Goal: Complete application form

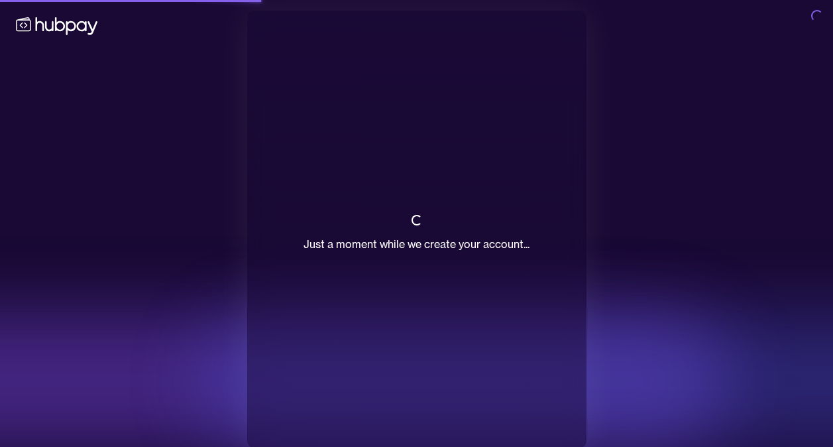
scroll to position [12, 0]
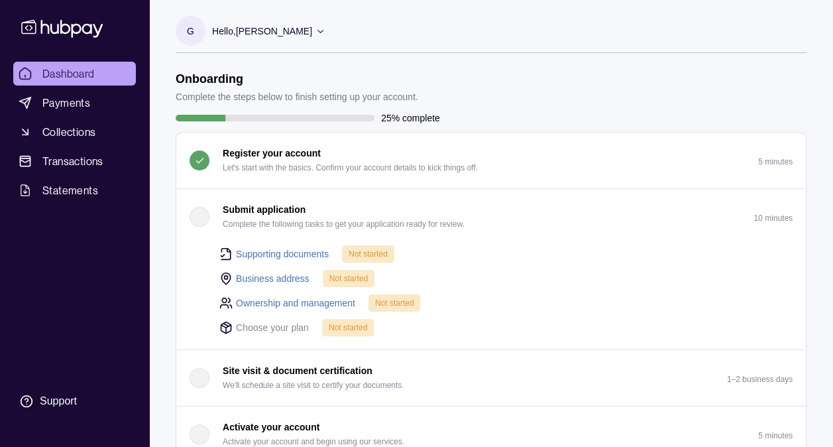
click at [265, 251] on link "Supporting documents" at bounding box center [282, 254] width 93 height 15
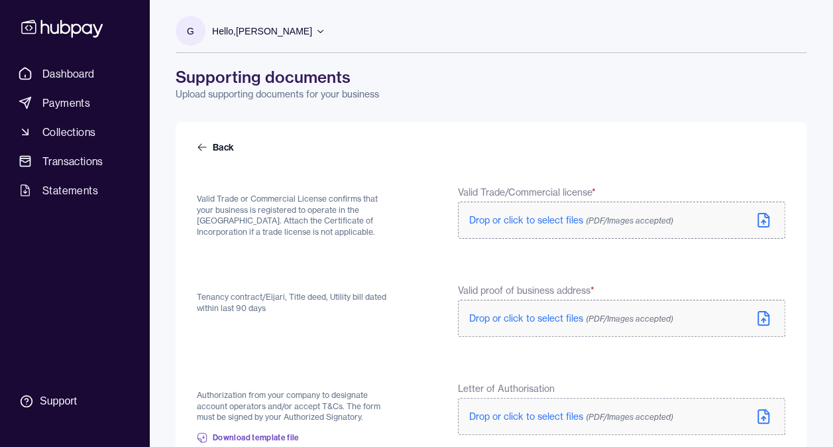
click at [553, 219] on span "Drop or click to select files (PDF/Images accepted)" at bounding box center [571, 220] width 204 height 12
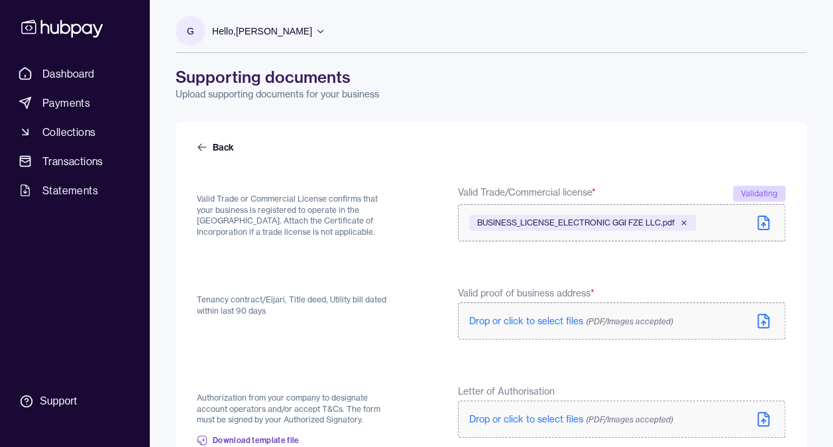
click at [553, 322] on span "Drop or click to select files (PDF/Images accepted)" at bounding box center [571, 321] width 204 height 12
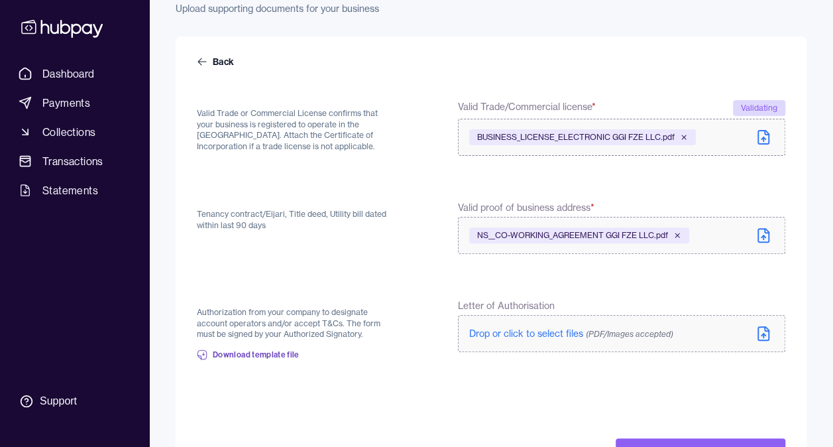
scroll to position [133, 0]
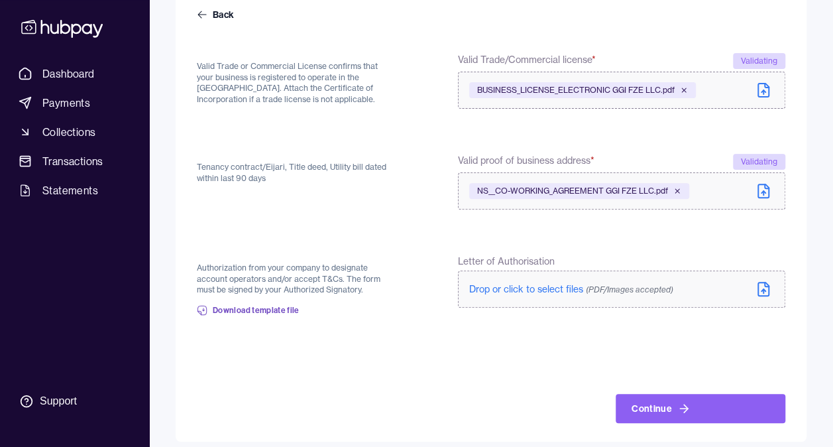
click at [573, 276] on label "Drop or click to select files (PDF/Images accepted)" at bounding box center [621, 288] width 327 height 37
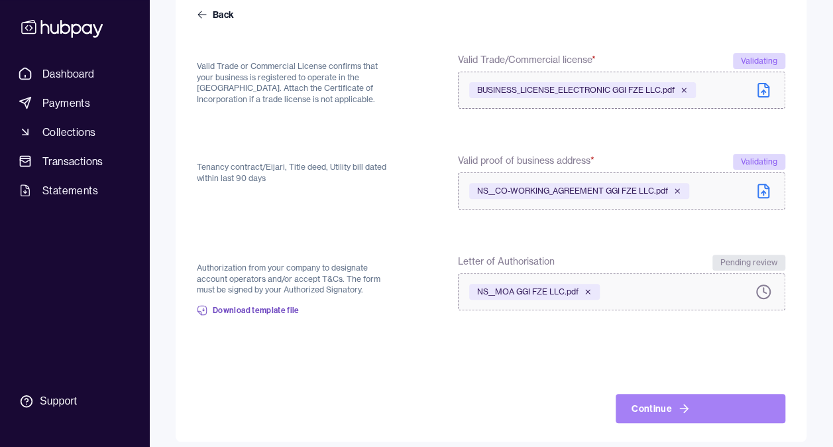
click at [696, 412] on button "Continue" at bounding box center [701, 408] width 170 height 29
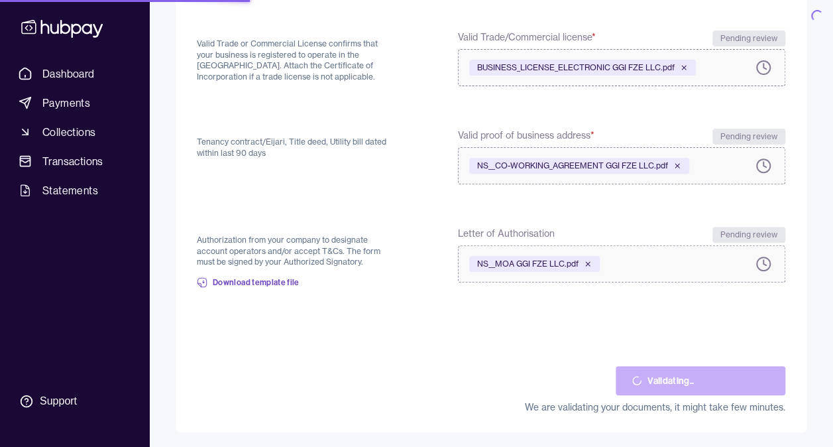
scroll to position [156, 0]
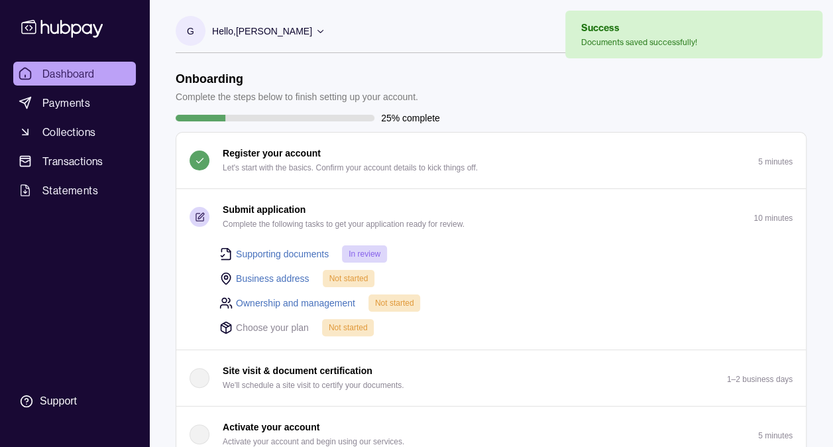
click at [289, 276] on link "Business address" at bounding box center [273, 278] width 74 height 15
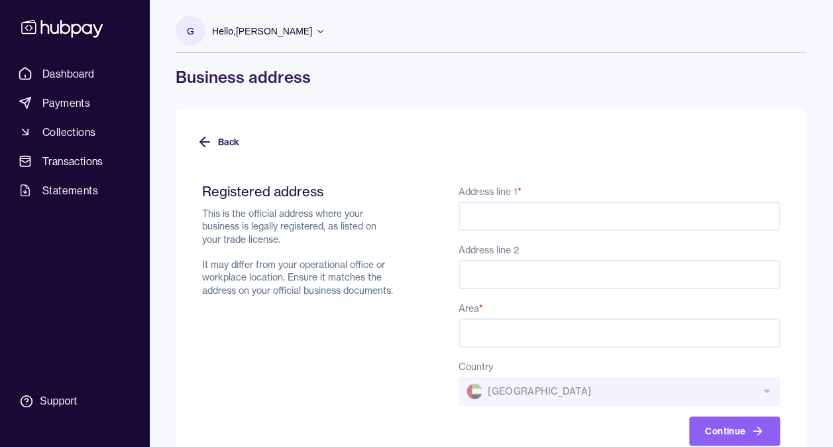
click at [641, 212] on input "Address line 1 *" at bounding box center [619, 215] width 321 height 29
type input "**********"
type input "********"
type input "*******"
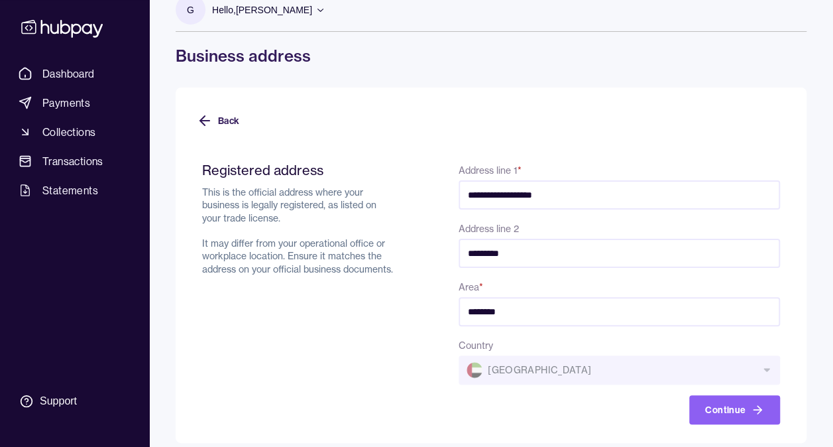
scroll to position [33, 0]
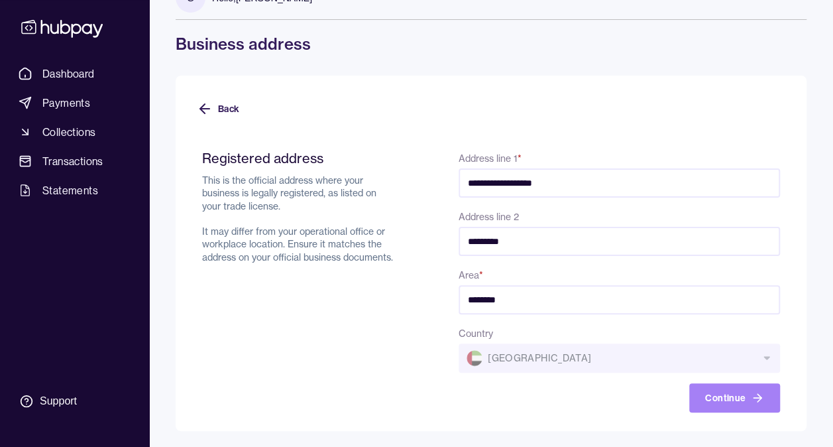
click at [709, 396] on button "Continue" at bounding box center [734, 397] width 91 height 29
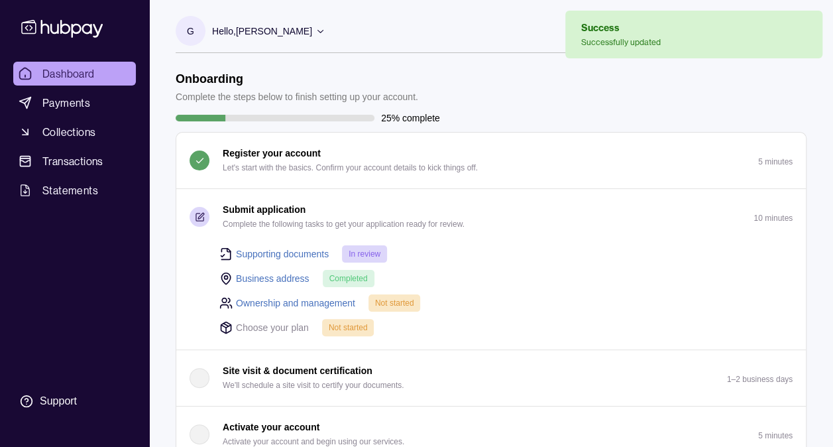
click at [284, 302] on link "Ownership and management" at bounding box center [295, 303] width 119 height 15
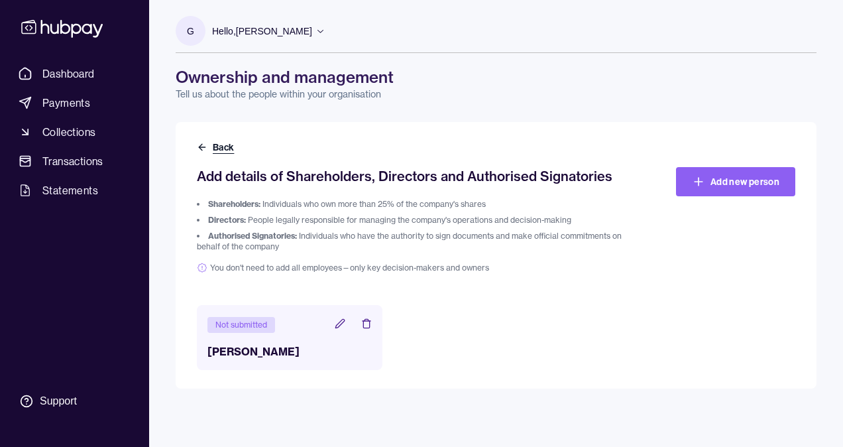
click at [203, 146] on icon at bounding box center [202, 147] width 11 height 11
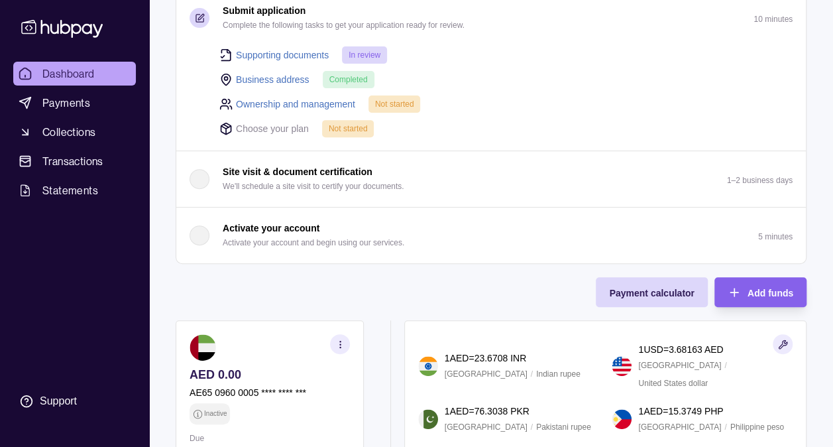
scroll to position [133, 0]
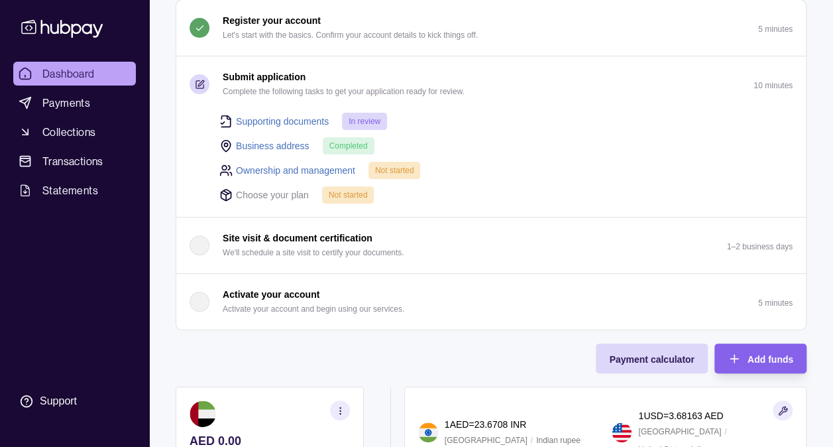
click at [282, 120] on link "Supporting documents" at bounding box center [282, 121] width 93 height 15
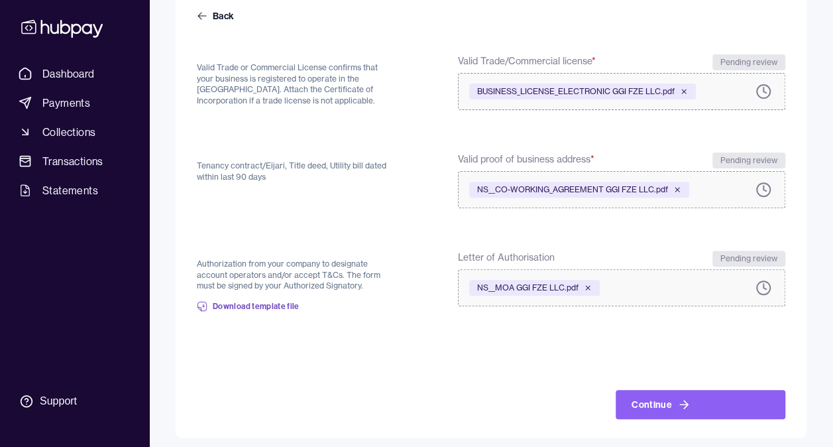
scroll to position [137, 0]
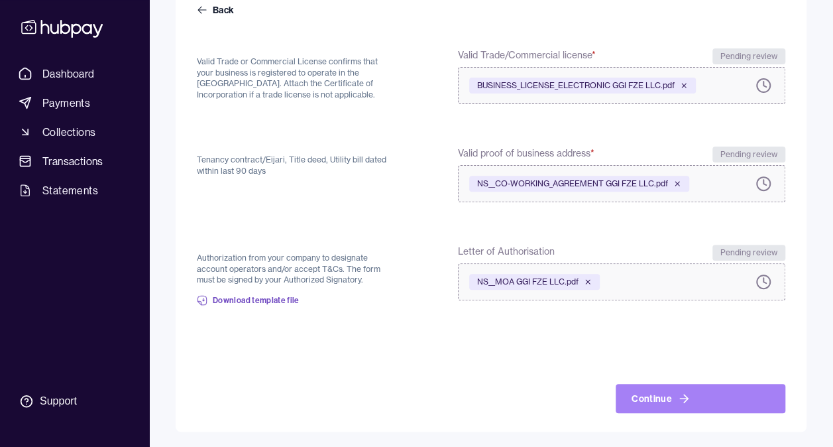
click at [699, 395] on button "Continue" at bounding box center [701, 398] width 170 height 29
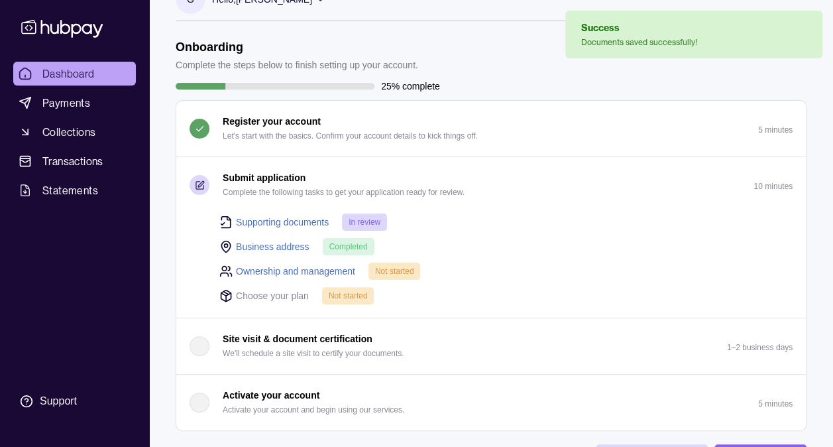
scroll to position [133, 0]
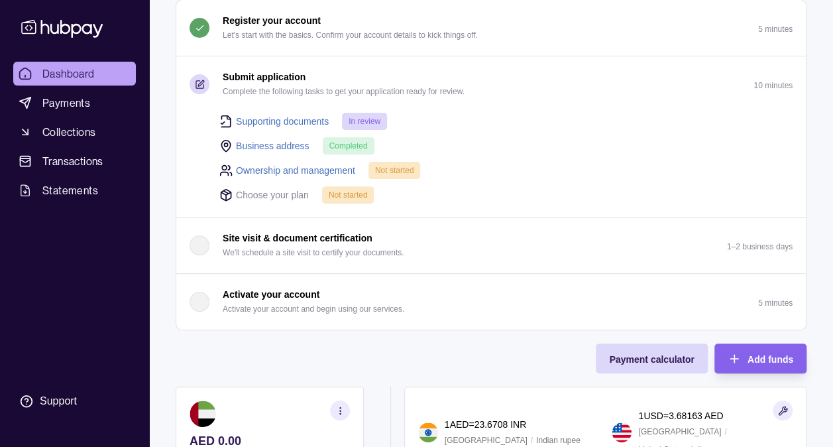
click at [264, 171] on link "Ownership and management" at bounding box center [295, 170] width 119 height 15
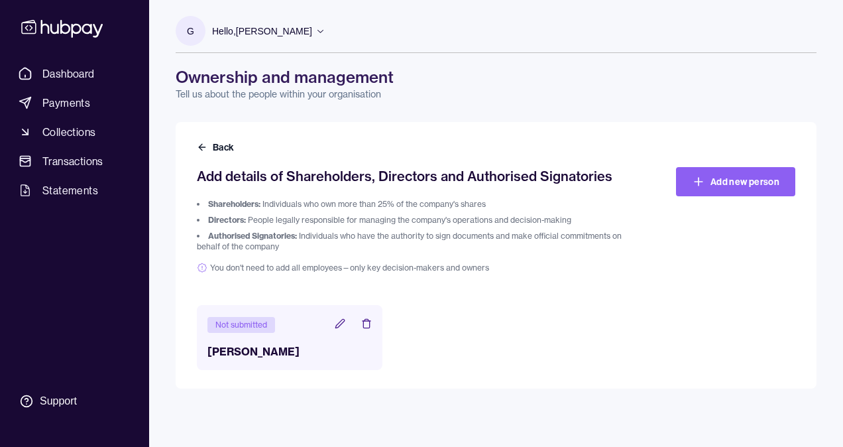
click at [340, 323] on icon at bounding box center [339, 323] width 9 height 9
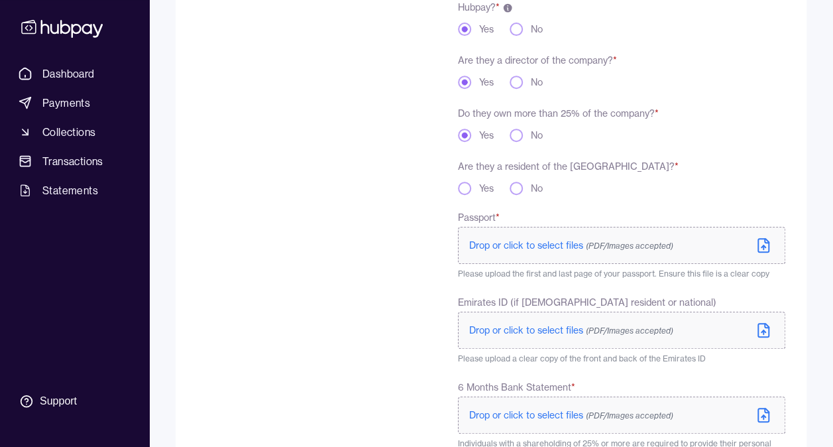
scroll to position [199, 0]
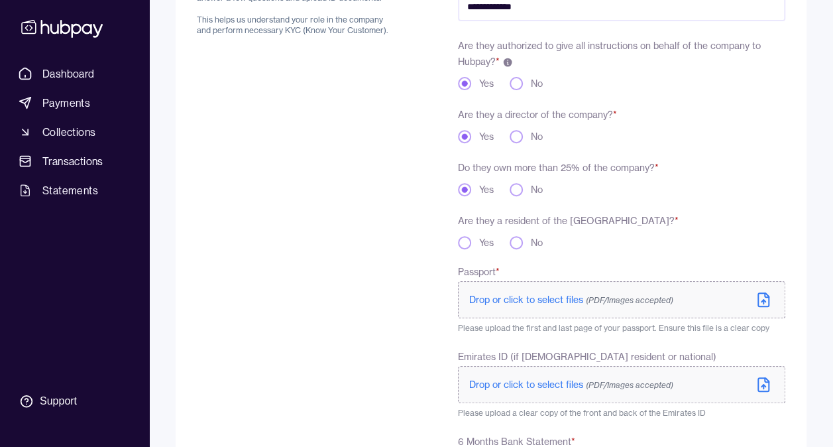
click at [461, 239] on button "Yes" at bounding box center [464, 242] width 13 height 13
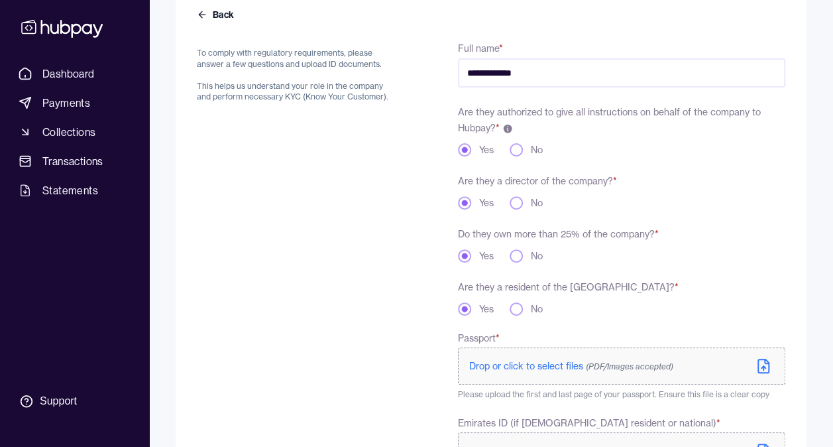
click at [510, 308] on button "No" at bounding box center [516, 308] width 13 height 13
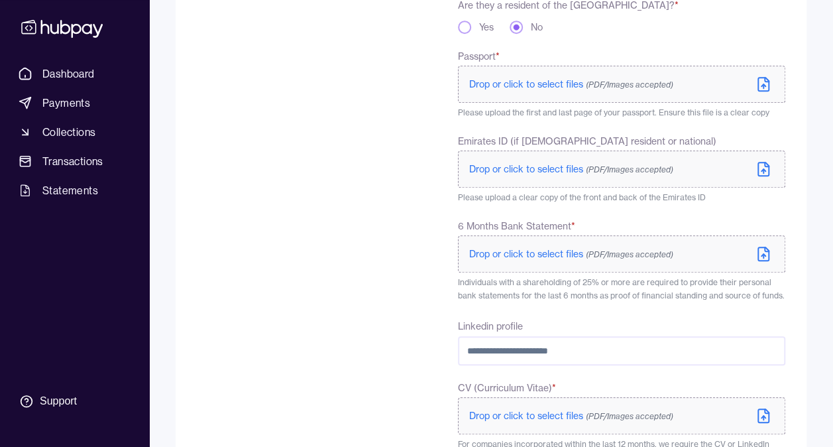
scroll to position [341, 0]
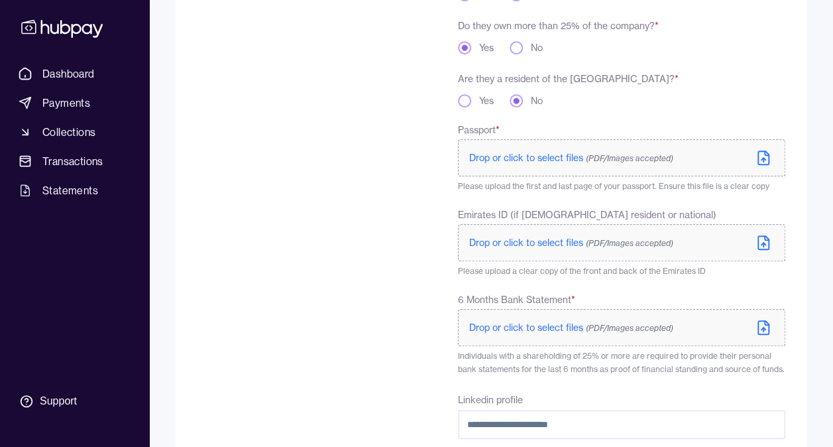
type button "no"
click at [530, 159] on span "Drop or click to select files (PDF/Images accepted)" at bounding box center [571, 158] width 204 height 12
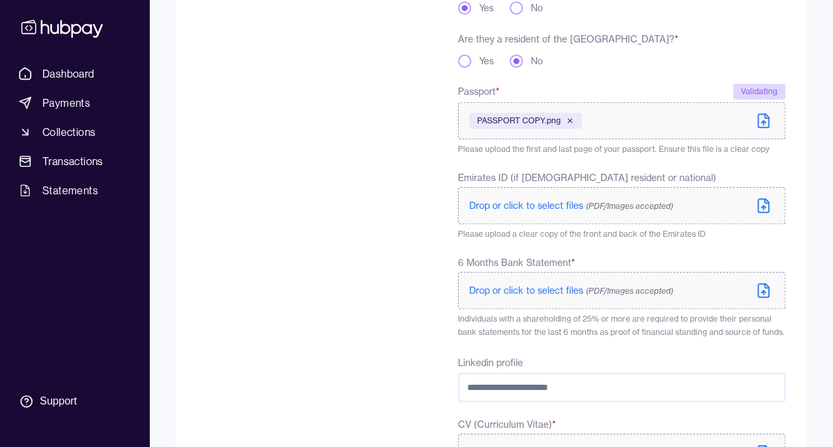
scroll to position [407, 0]
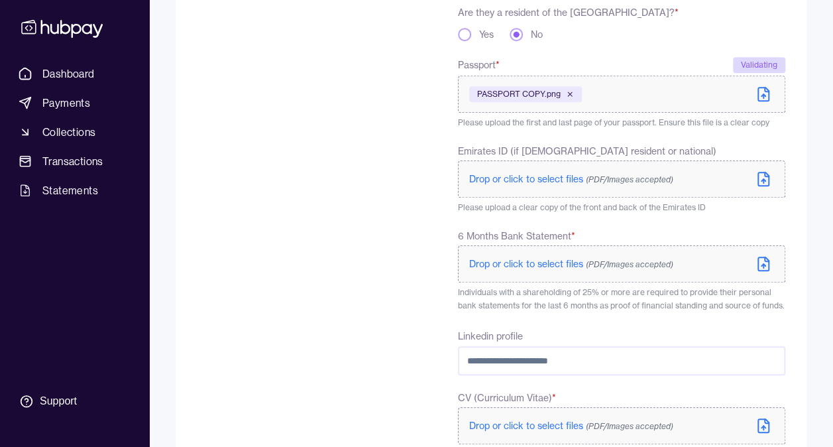
click at [549, 261] on span "Drop or click to select files (PDF/Images accepted)" at bounding box center [571, 264] width 204 height 12
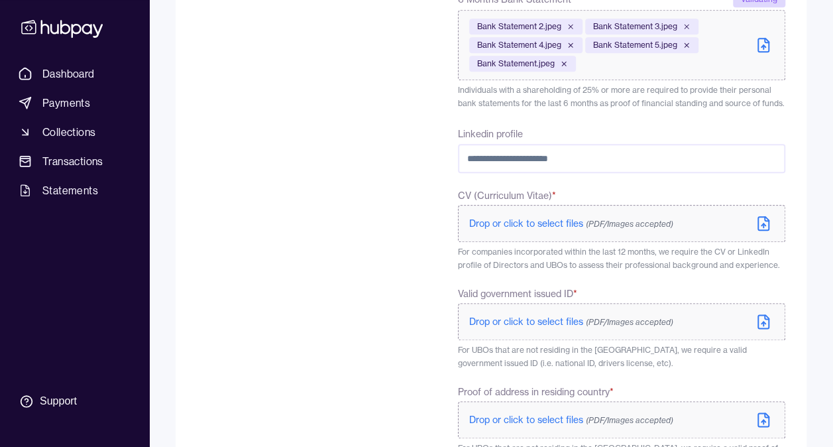
scroll to position [738, 0]
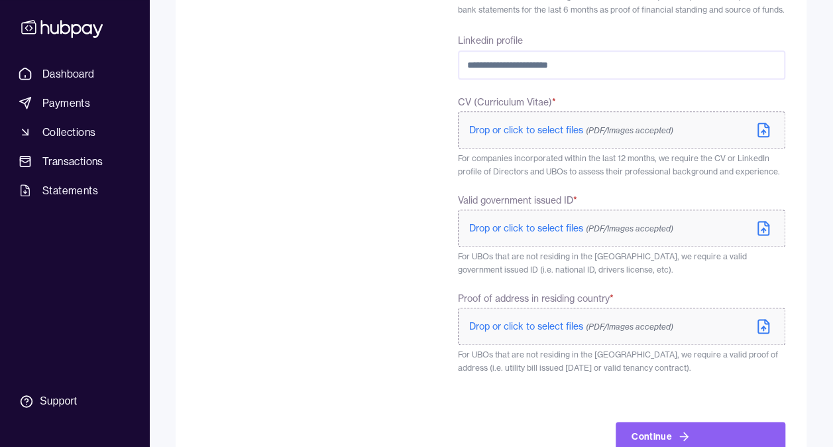
click at [532, 128] on span "Drop or click to select files (PDF/Images accepted)" at bounding box center [571, 130] width 204 height 12
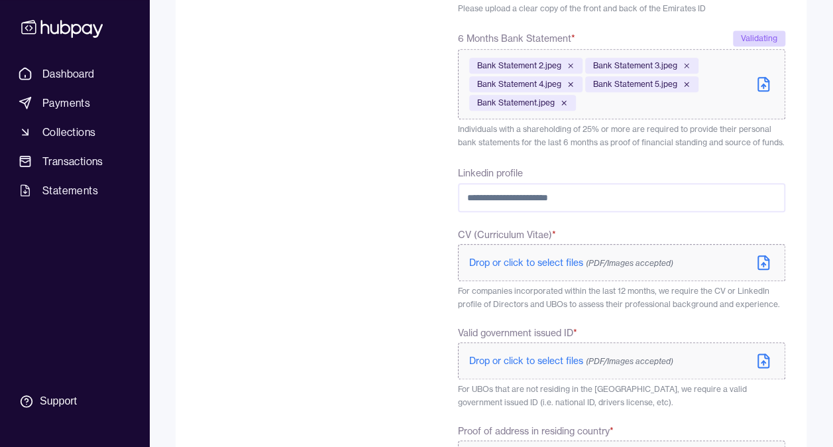
scroll to position [672, 0]
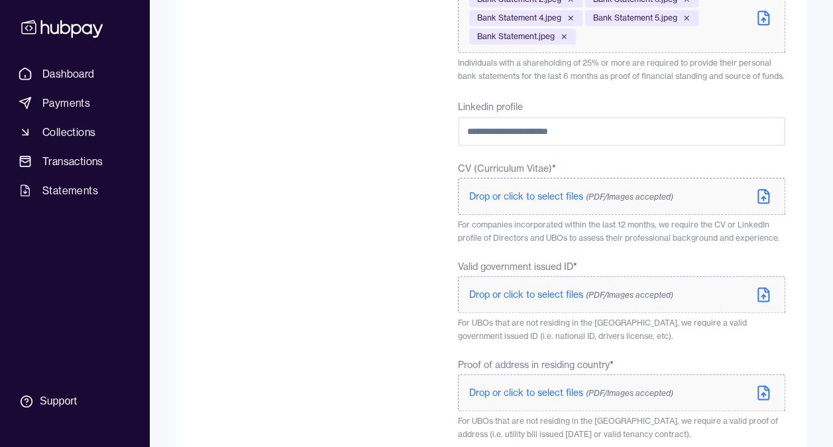
click at [535, 199] on span "Drop or click to select files (PDF/Images accepted)" at bounding box center [571, 196] width 204 height 12
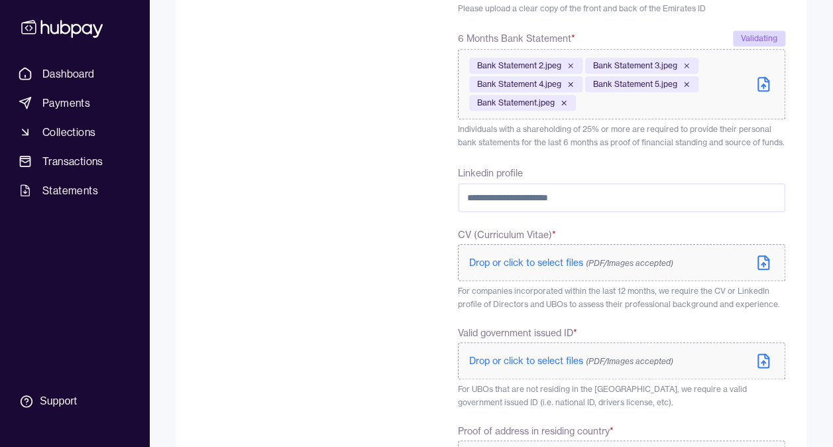
scroll to position [738, 0]
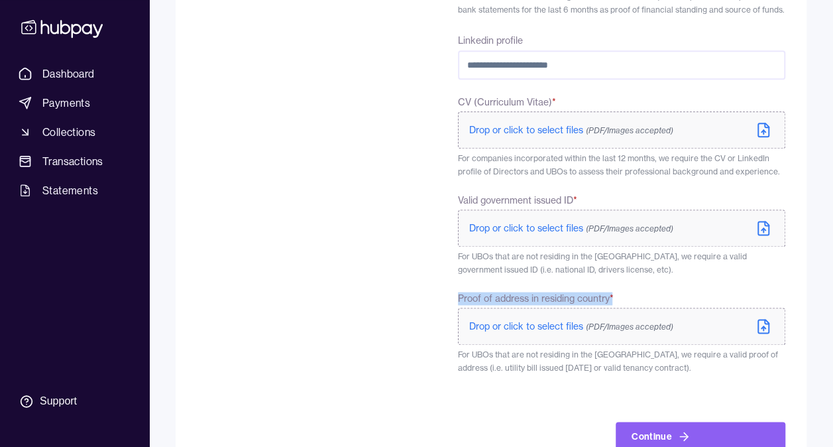
drag, startPoint x: 453, startPoint y: 296, endPoint x: 612, endPoint y: 298, distance: 158.4
copy span "Proof of address in residing country"
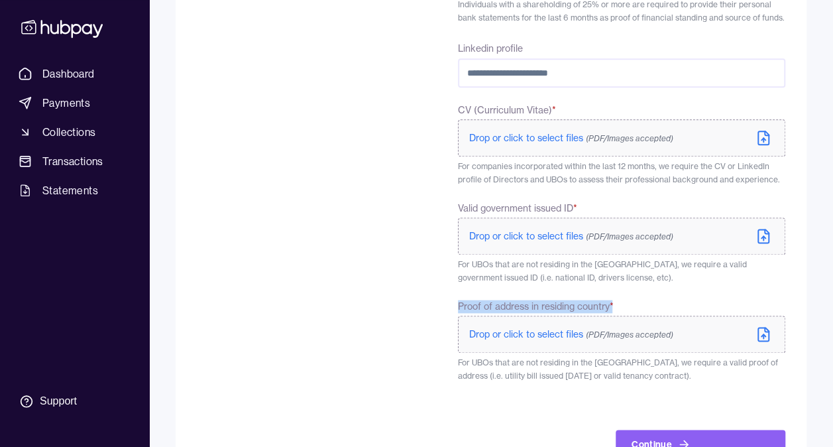
scroll to position [777, 0]
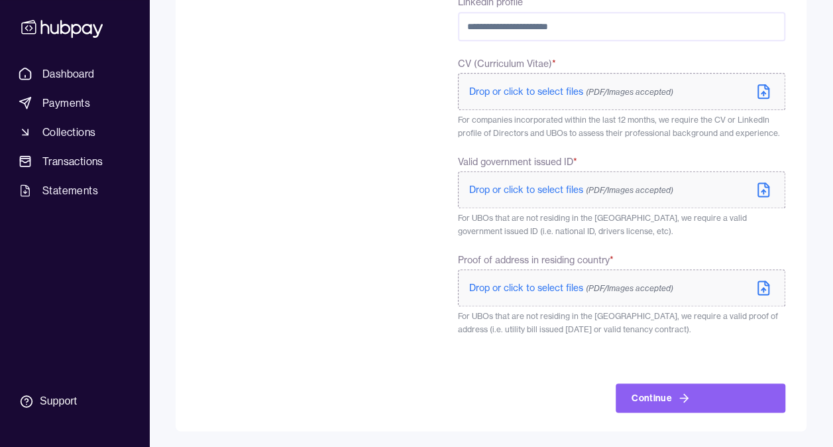
drag, startPoint x: 358, startPoint y: 266, endPoint x: 405, endPoint y: 235, distance: 56.8
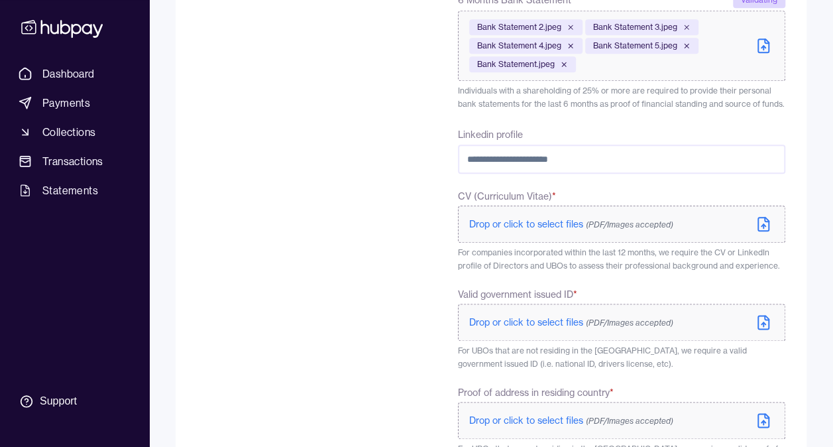
scroll to position [711, 0]
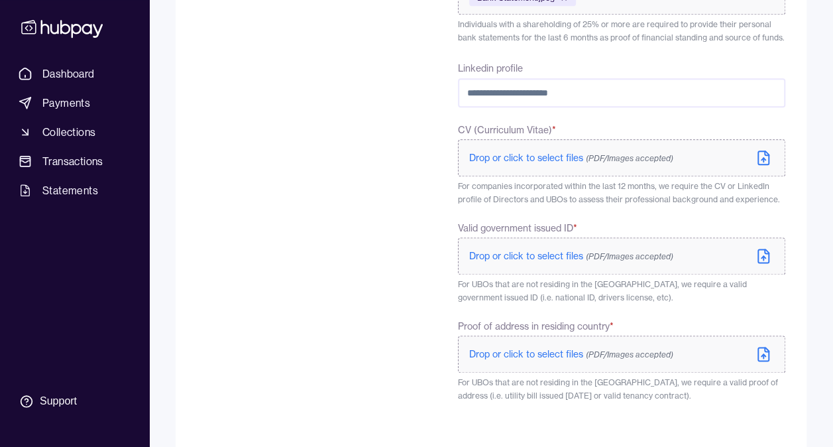
click at [543, 249] on p "Drop or click to select files (PDF/Images accepted)" at bounding box center [571, 255] width 204 height 13
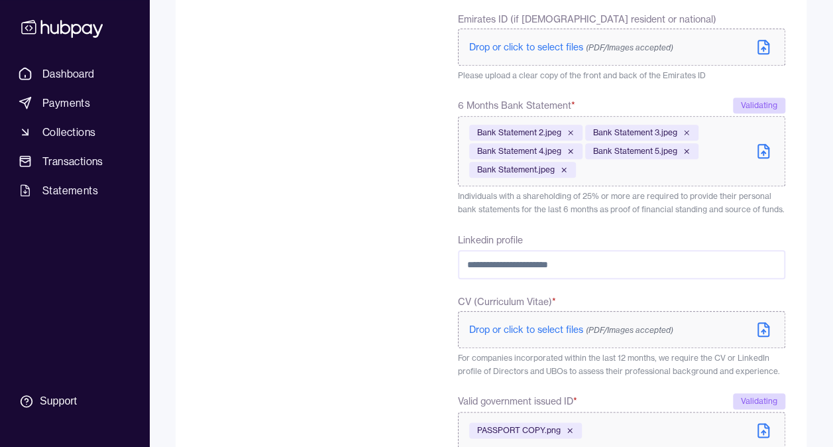
scroll to position [779, 0]
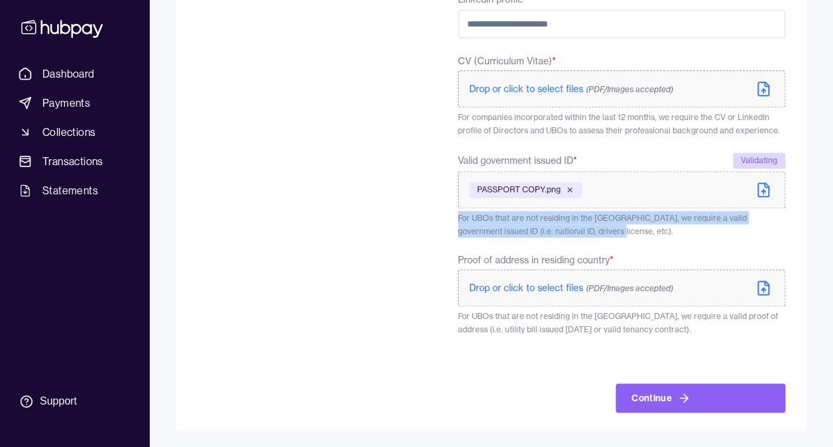
drag, startPoint x: 456, startPoint y: 218, endPoint x: 585, endPoint y: 241, distance: 130.5
drag, startPoint x: 585, startPoint y: 241, endPoint x: 597, endPoint y: 233, distance: 14.3
click at [597, 233] on p "For UBOs that are not residing in the [GEOGRAPHIC_DATA], we require a valid gov…" at bounding box center [621, 224] width 327 height 27
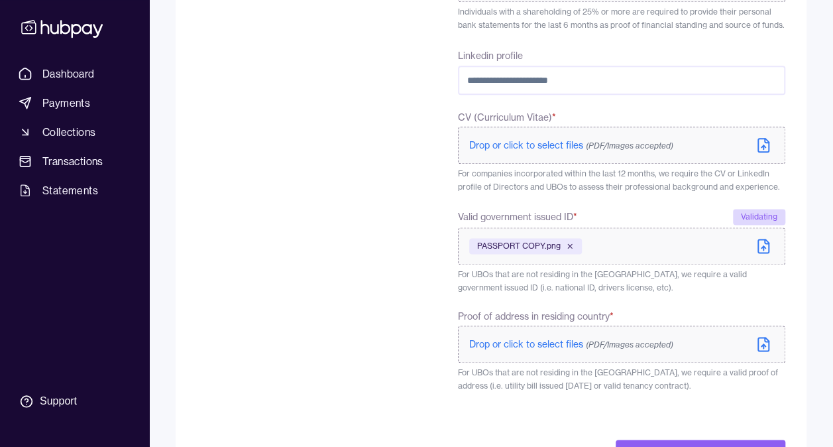
scroll to position [647, 0]
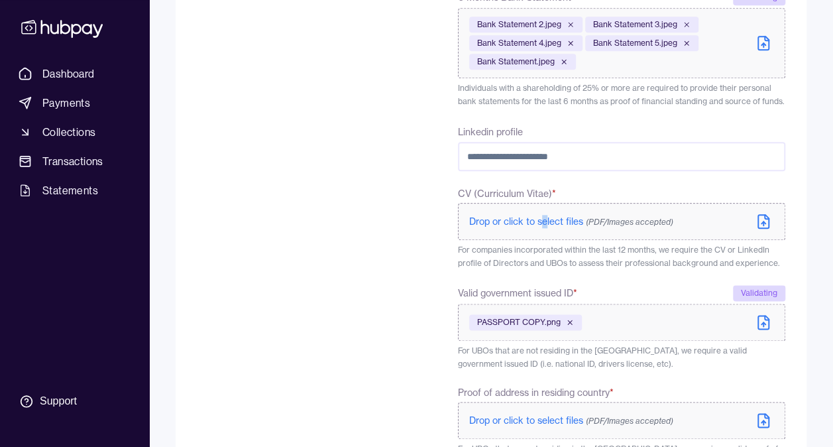
click at [545, 219] on span "Drop or click to select files (PDF/Images accepted)" at bounding box center [571, 221] width 204 height 12
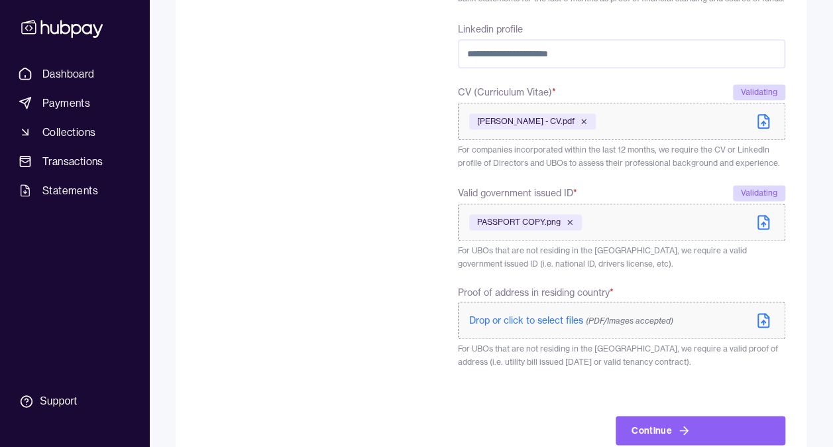
scroll to position [782, 0]
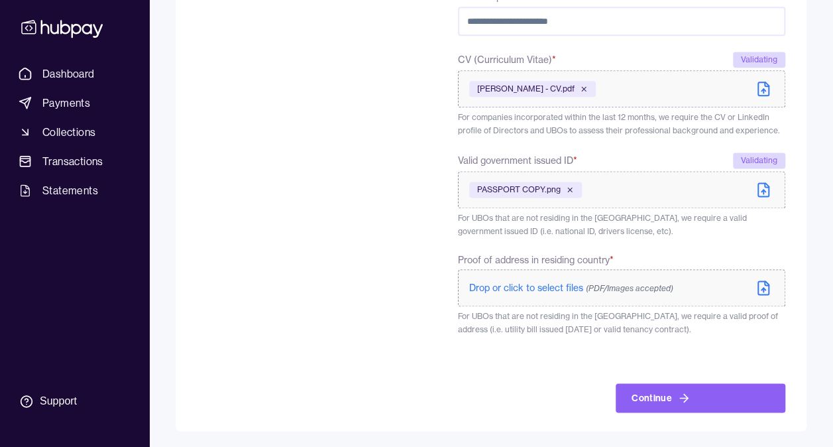
click at [511, 186] on span "PASSPORT COPY.png" at bounding box center [519, 189] width 84 height 11
click at [545, 286] on span "Drop or click to select files (PDF/Images accepted)" at bounding box center [571, 288] width 204 height 12
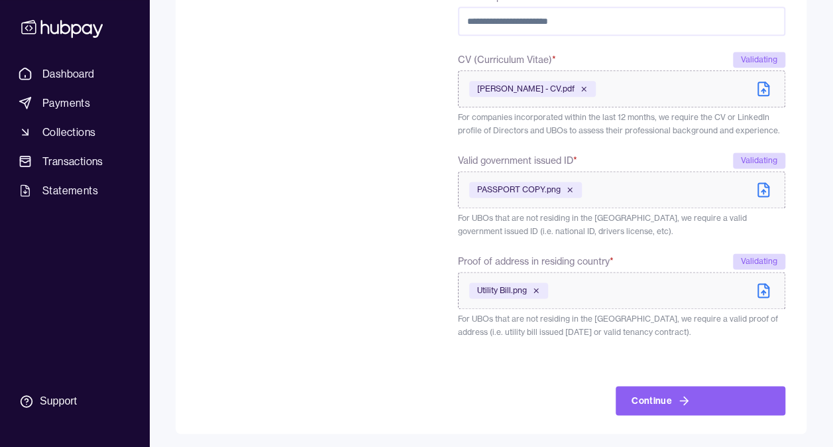
click at [652, 399] on button "Continue" at bounding box center [701, 400] width 170 height 29
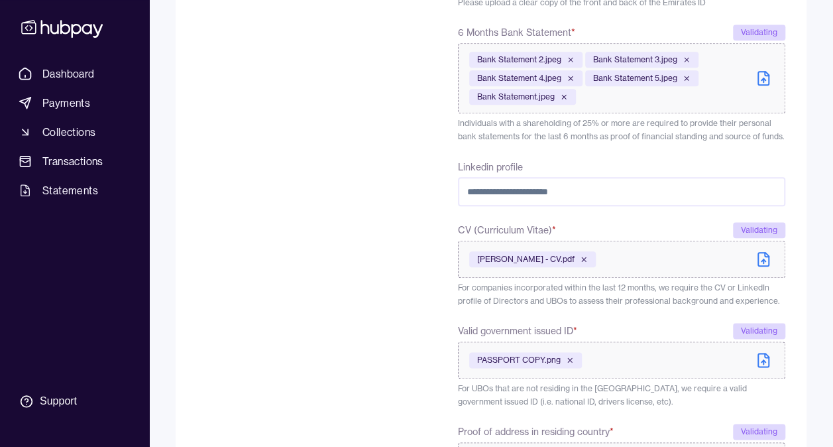
scroll to position [785, 0]
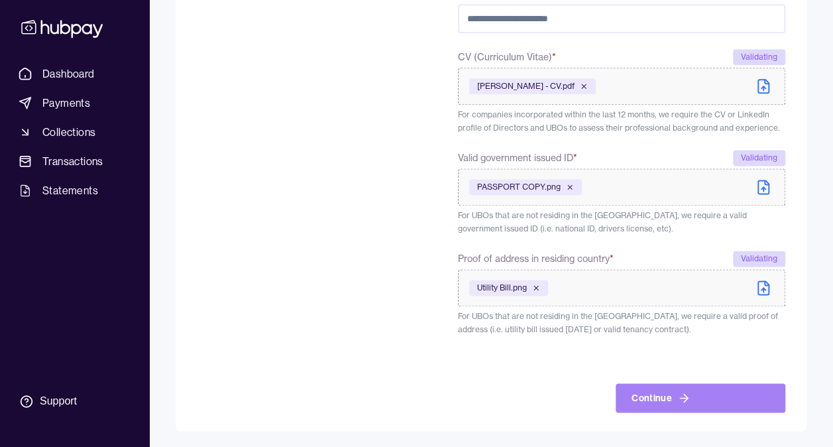
click at [667, 402] on button "Continue" at bounding box center [701, 397] width 170 height 29
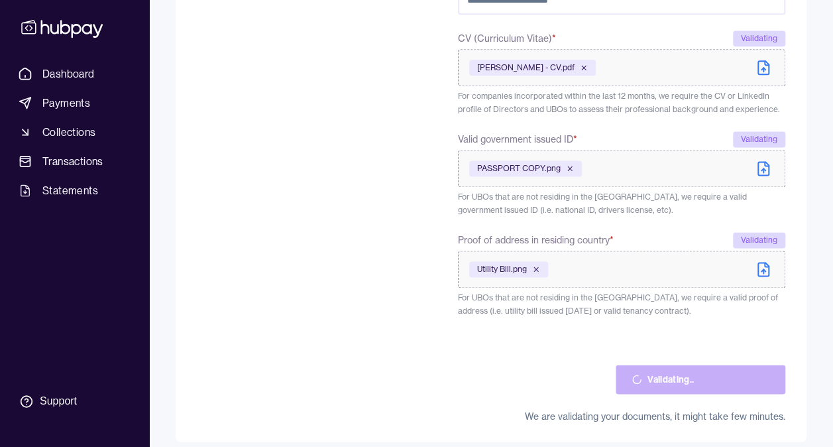
scroll to position [814, 0]
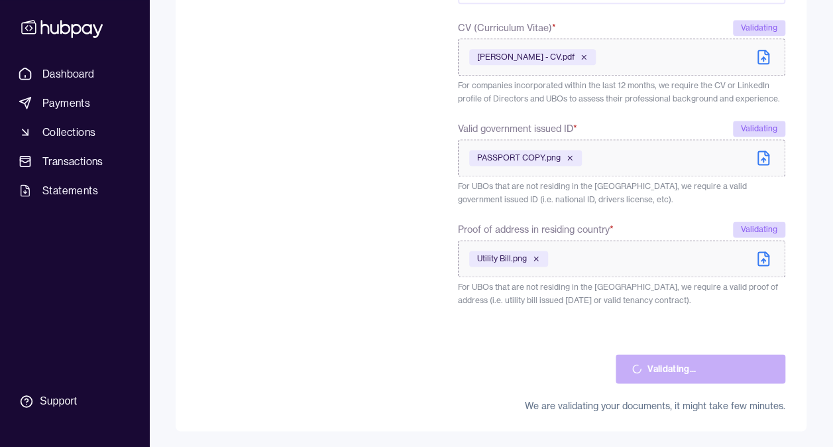
click at [681, 365] on div "Validating..." at bounding box center [701, 352] width 170 height 61
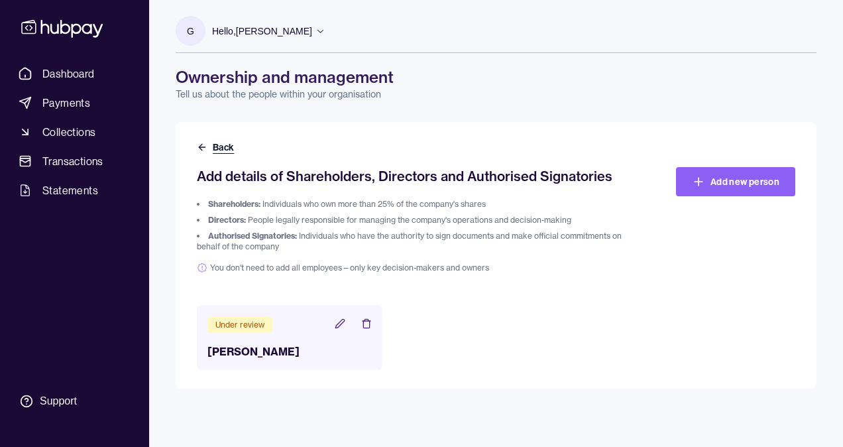
click at [217, 147] on button "Back" at bounding box center [217, 147] width 40 height 13
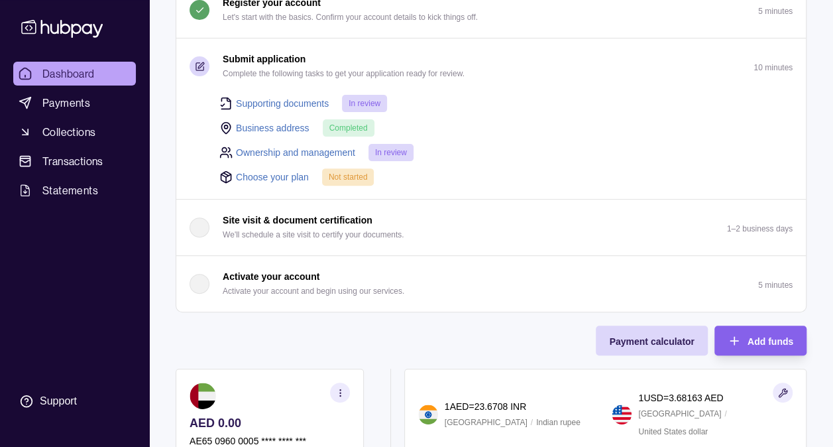
scroll to position [133, 0]
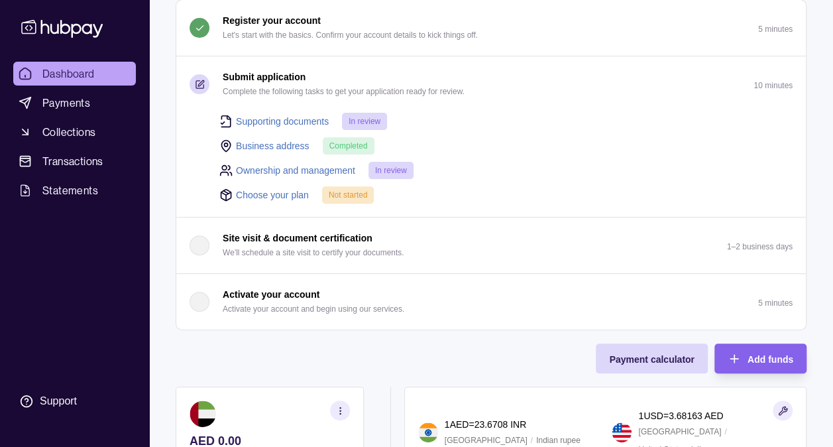
click at [284, 191] on link "Choose your plan" at bounding box center [272, 195] width 73 height 15
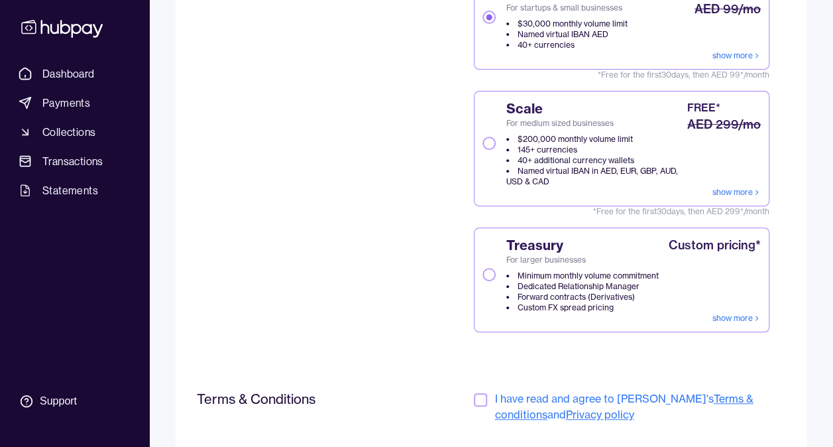
scroll to position [327, 0]
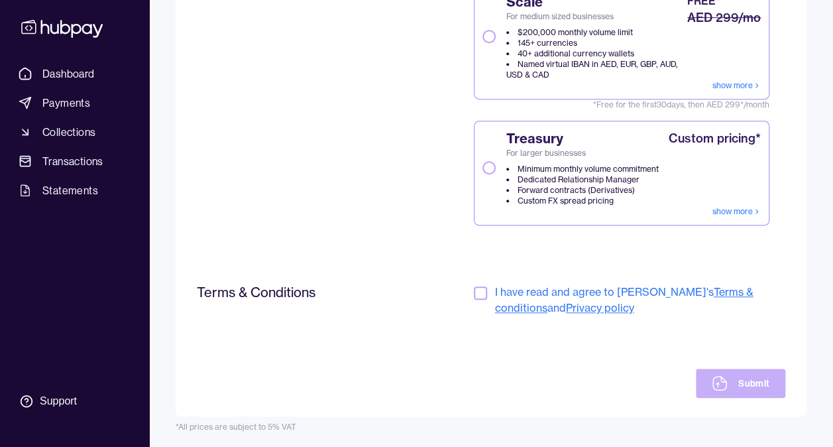
click at [474, 288] on button "button" at bounding box center [480, 292] width 13 height 13
click at [719, 372] on button "Submit" at bounding box center [740, 383] width 89 height 29
